Goal: Information Seeking & Learning: Learn about a topic

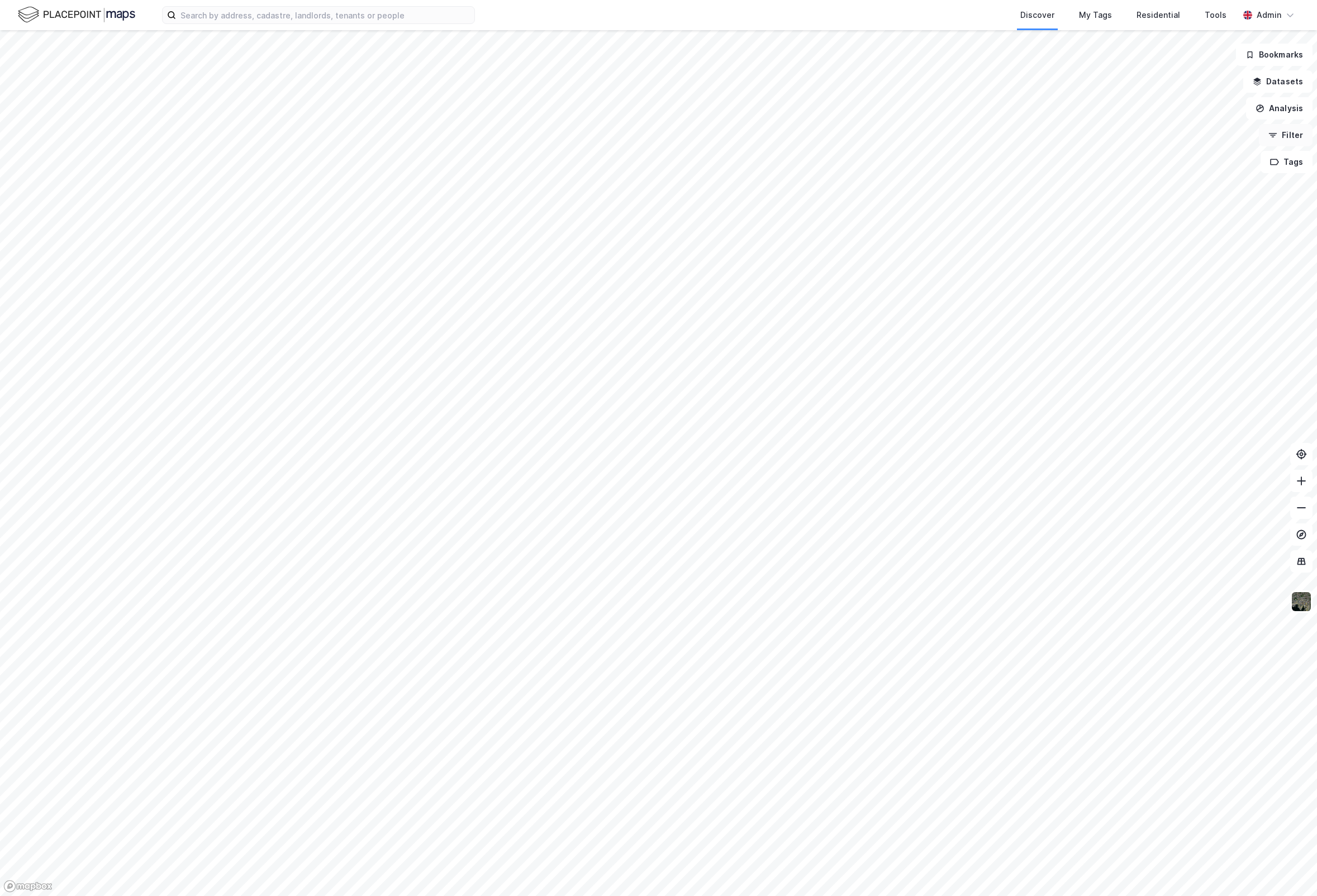
click at [1297, 131] on button "Filter" at bounding box center [1285, 135] width 53 height 22
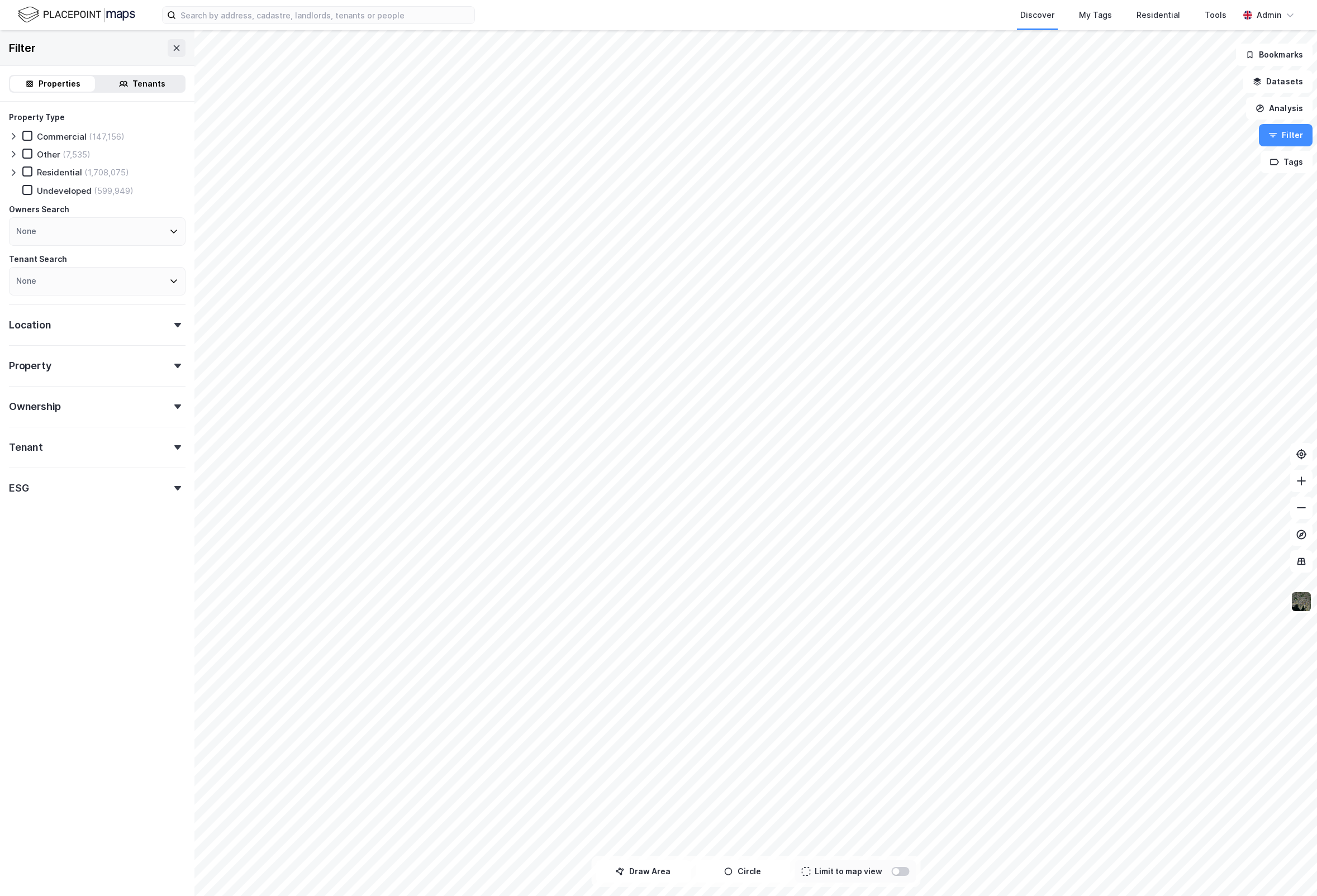
click at [134, 324] on div "Location" at bounding box center [97, 320] width 176 height 32
click at [57, 378] on div "None" at bounding box center [97, 374] width 176 height 29
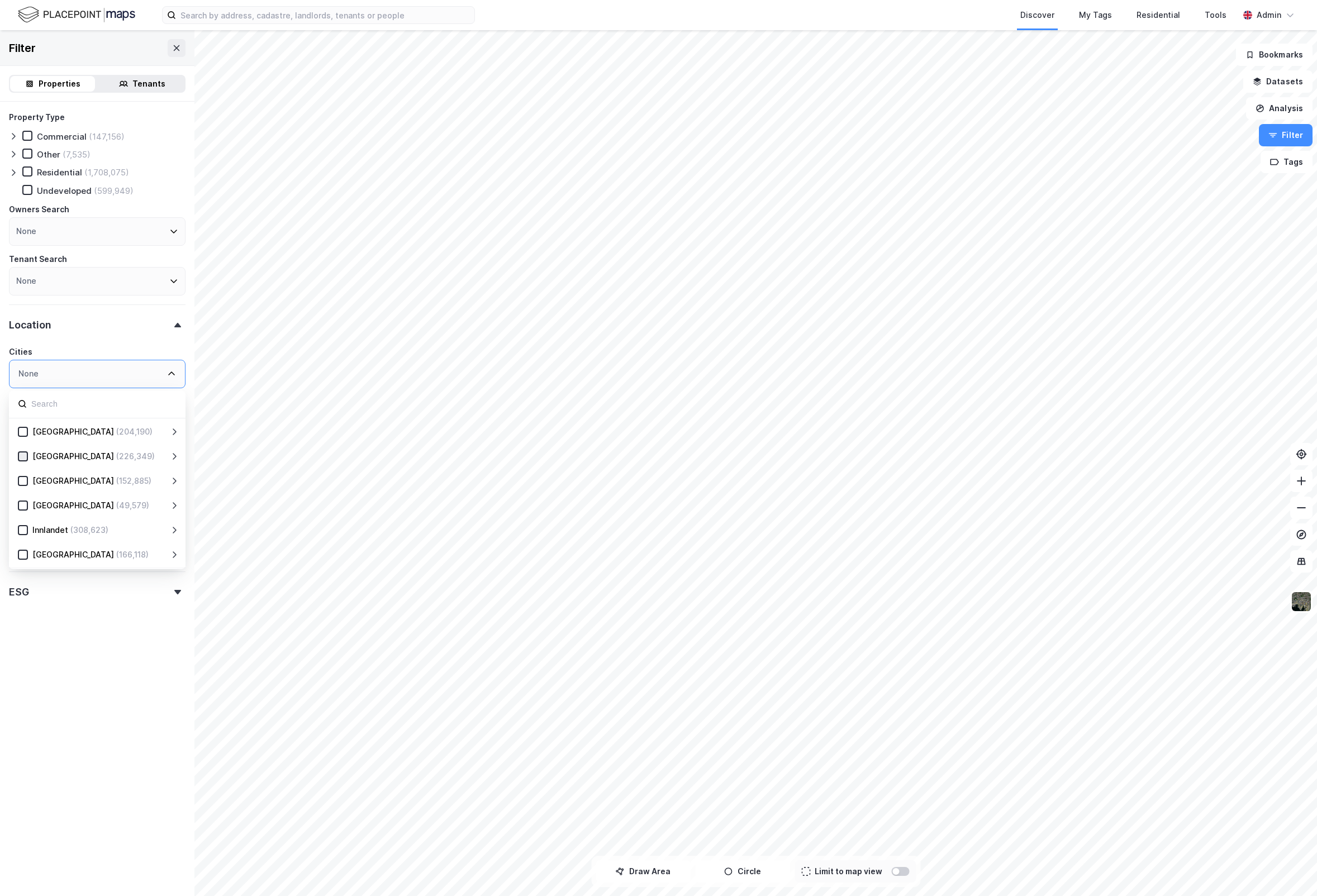
click at [26, 456] on icon at bounding box center [22, 456] width 7 height 7
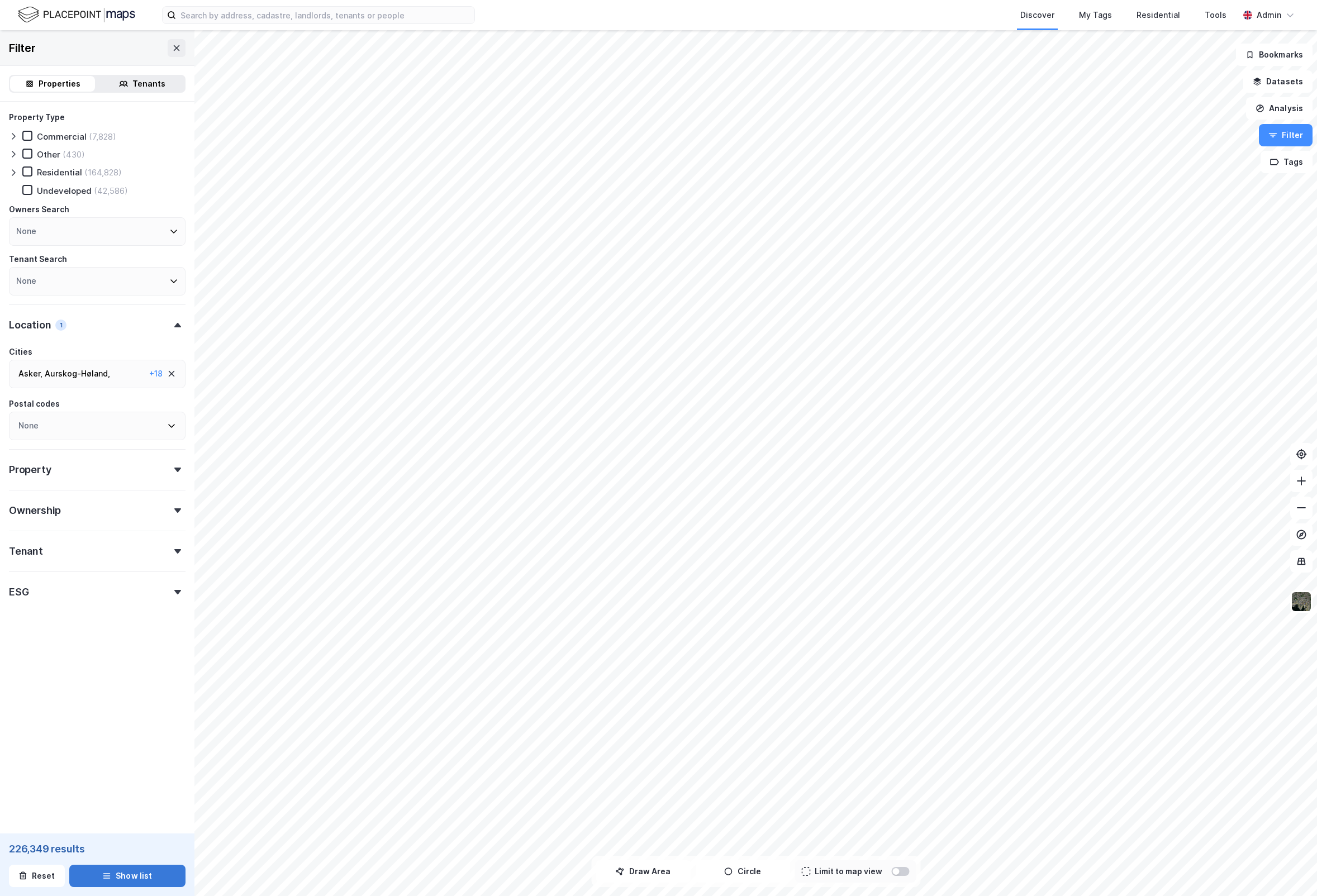
click at [139, 882] on button "Show list" at bounding box center [127, 876] width 117 height 22
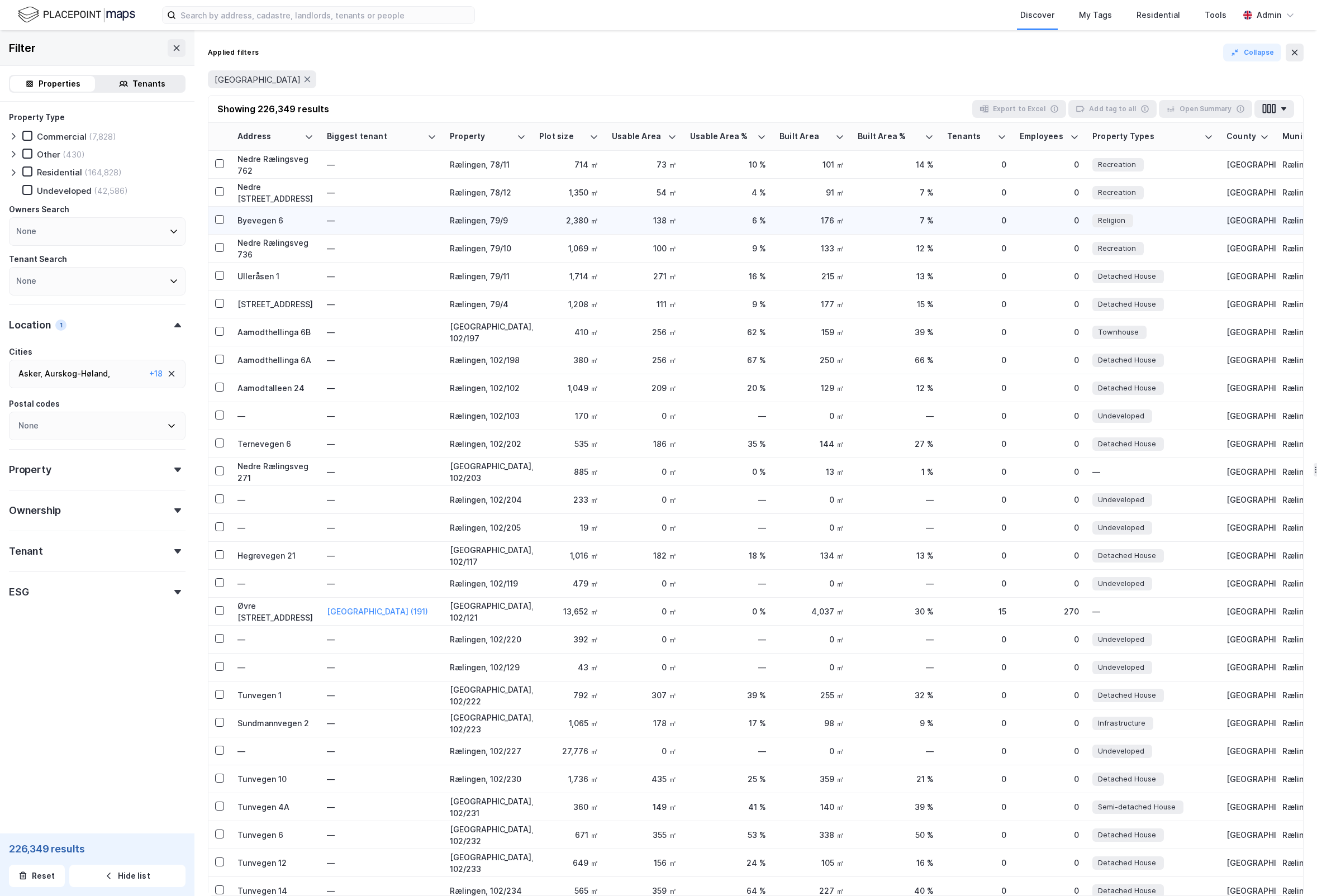
click at [404, 215] on div "—" at bounding box center [381, 220] width 109 height 12
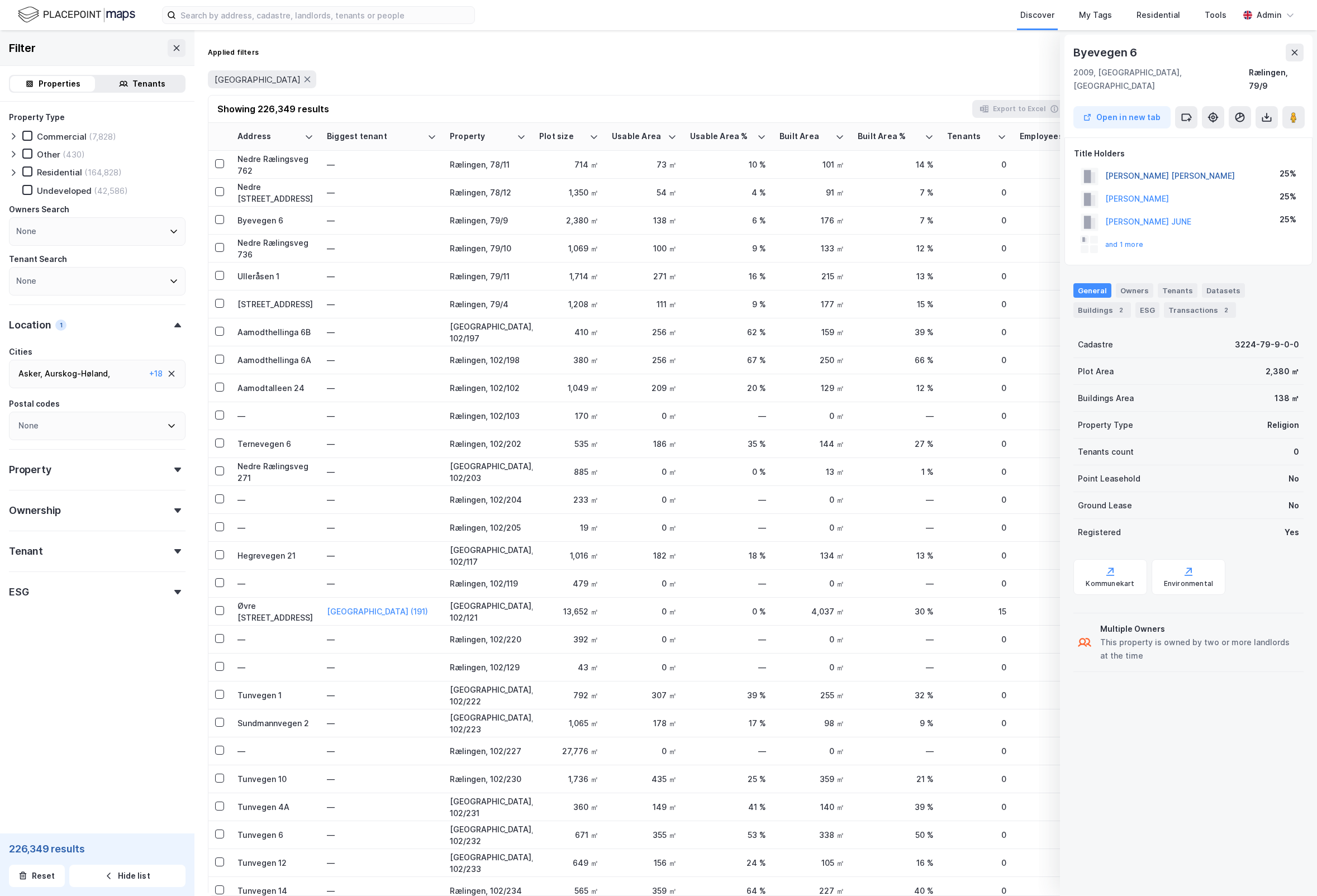
click at [0, 0] on button "RUUD KRISTIN ELISABETH" at bounding box center [0, 0] width 0 height 0
